Goal: Task Accomplishment & Management: Manage account settings

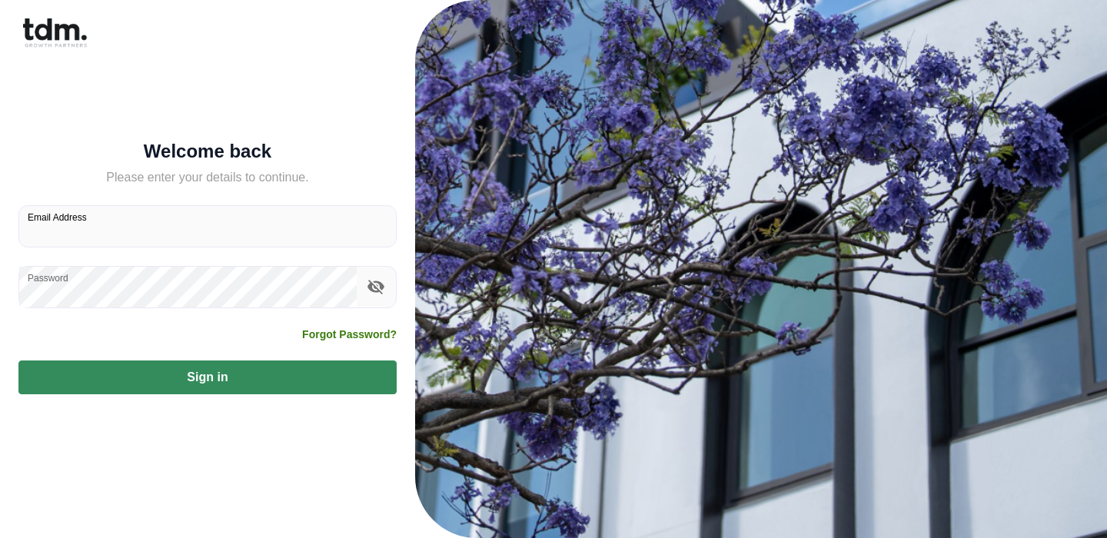
click at [238, 231] on input "Email Address" at bounding box center [207, 226] width 377 height 41
type input "**********"
click at [18, 360] on button "Sign in" at bounding box center [207, 377] width 378 height 34
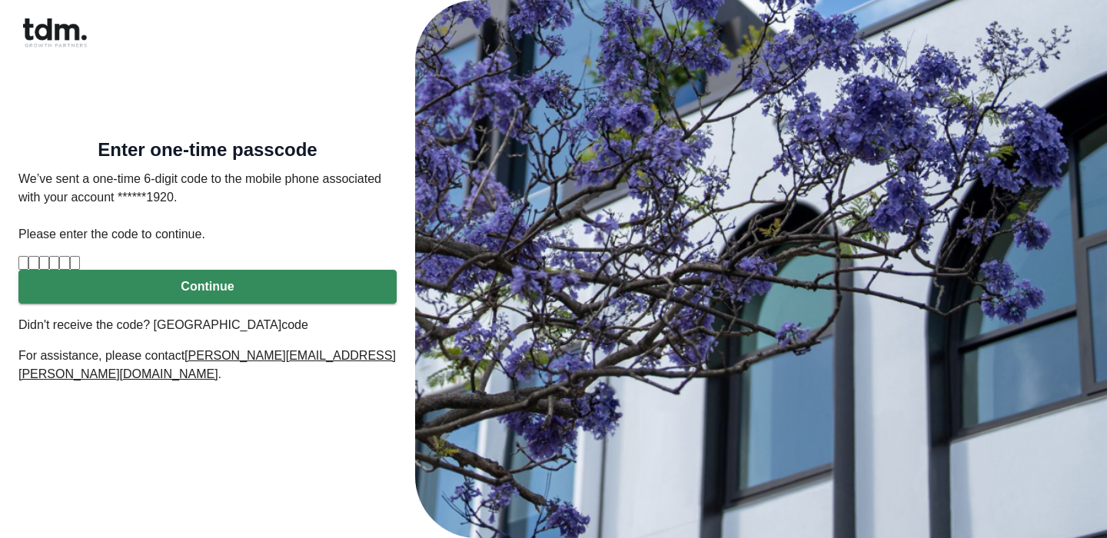
click at [28, 270] on input "Please enter verification code. Digit 1" at bounding box center [23, 263] width 10 height 14
type input "*"
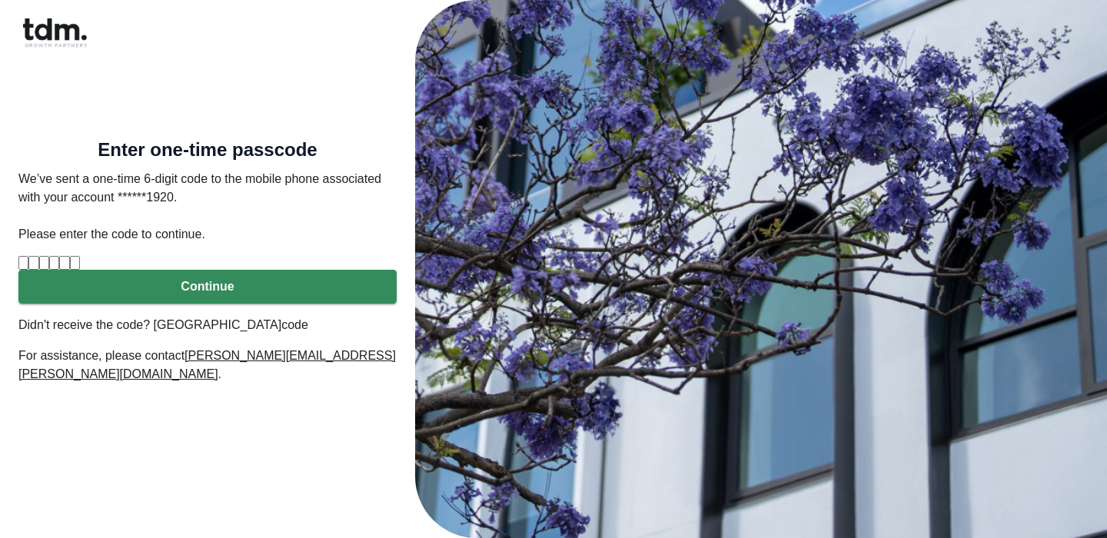
type input "*"
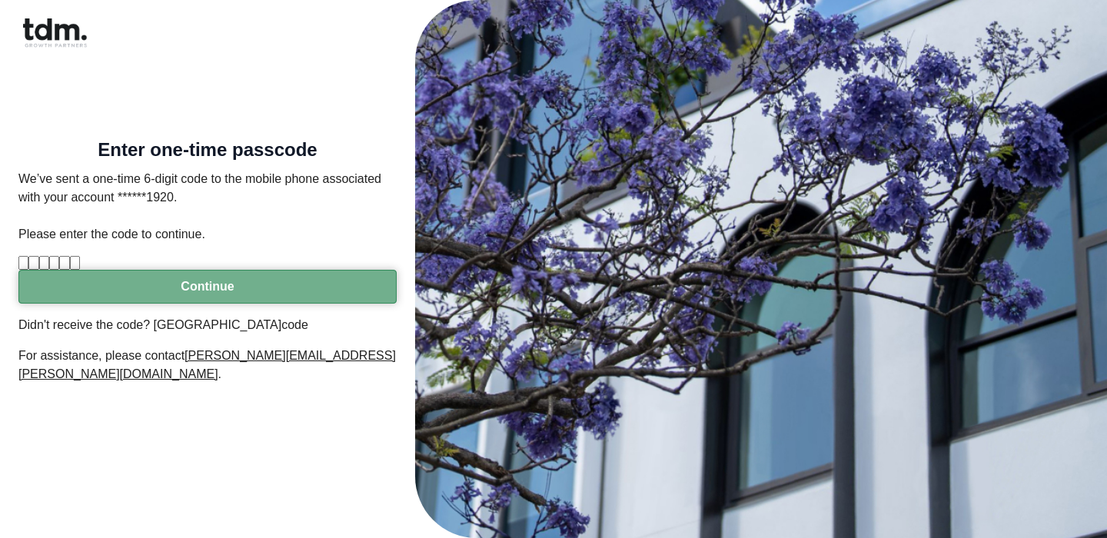
click at [111, 304] on button "Continue" at bounding box center [207, 287] width 378 height 34
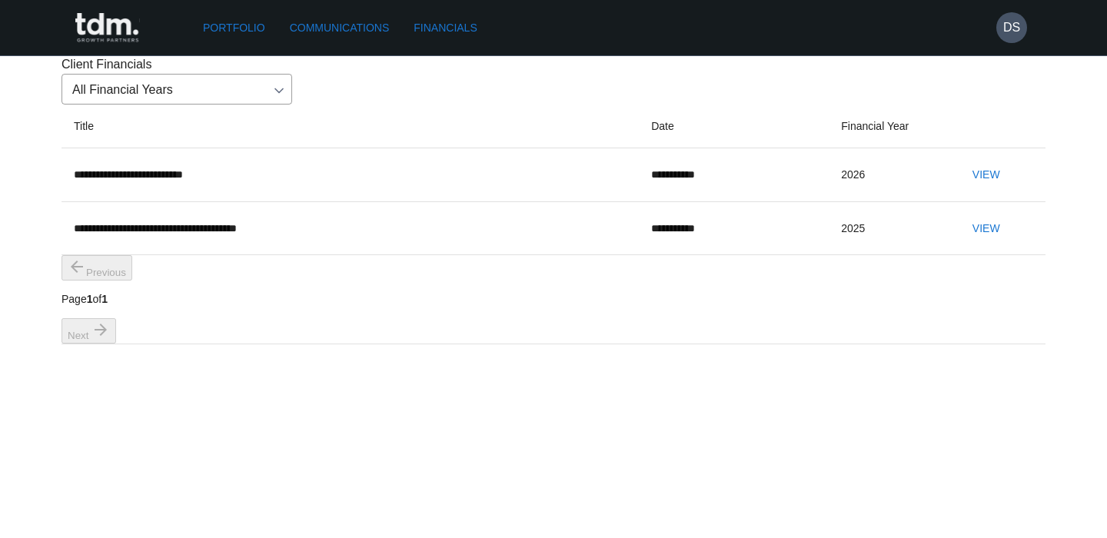
click at [998, 189] on button "View" at bounding box center [986, 175] width 49 height 28
